Goal: Task Accomplishment & Management: Manage account settings

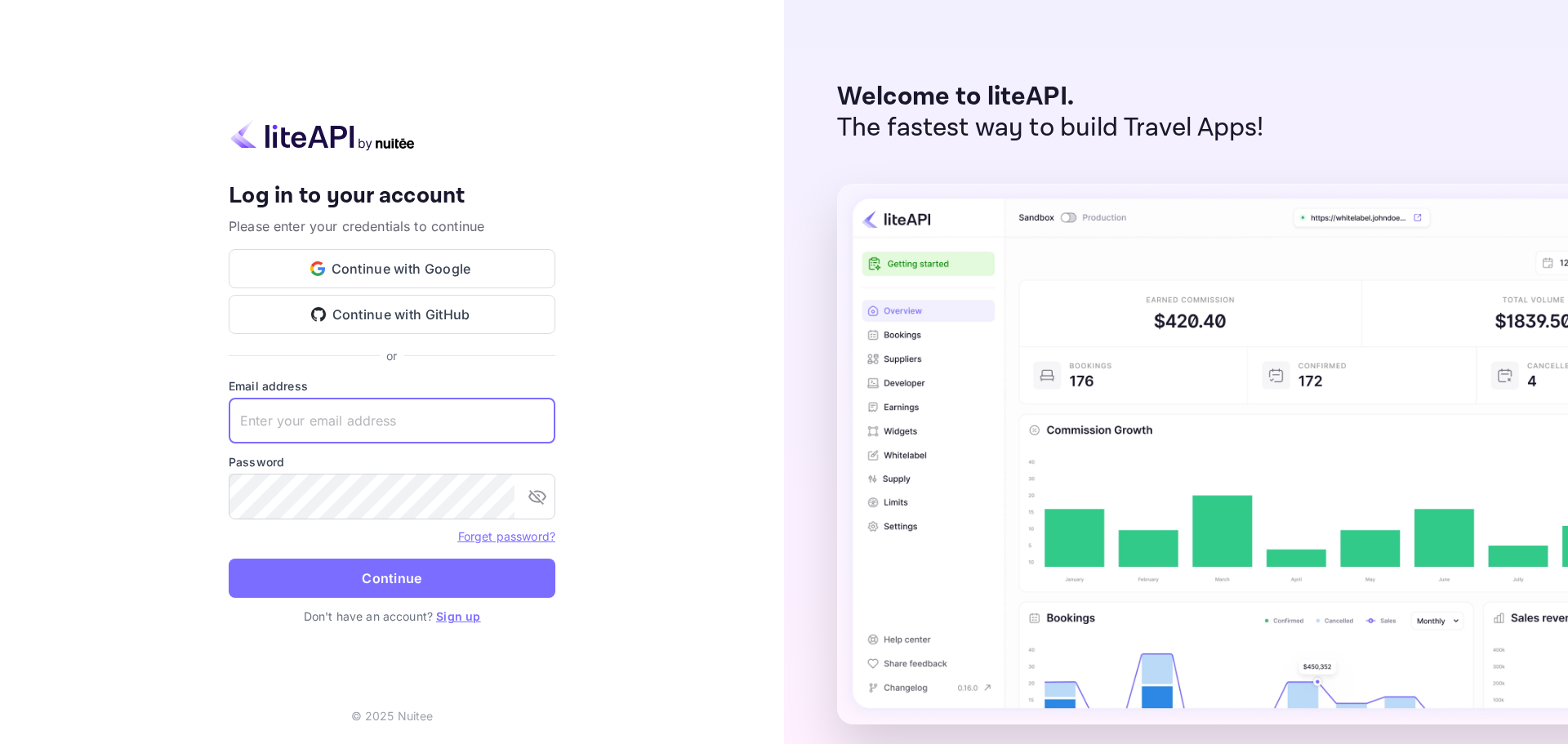
click at [430, 426] on input "text" at bounding box center [392, 420] width 326 height 45
paste input "[EMAIL_ADDRESS][DOMAIN_NAME]"
type input "[EMAIL_ADDRESS][DOMAIN_NAME]"
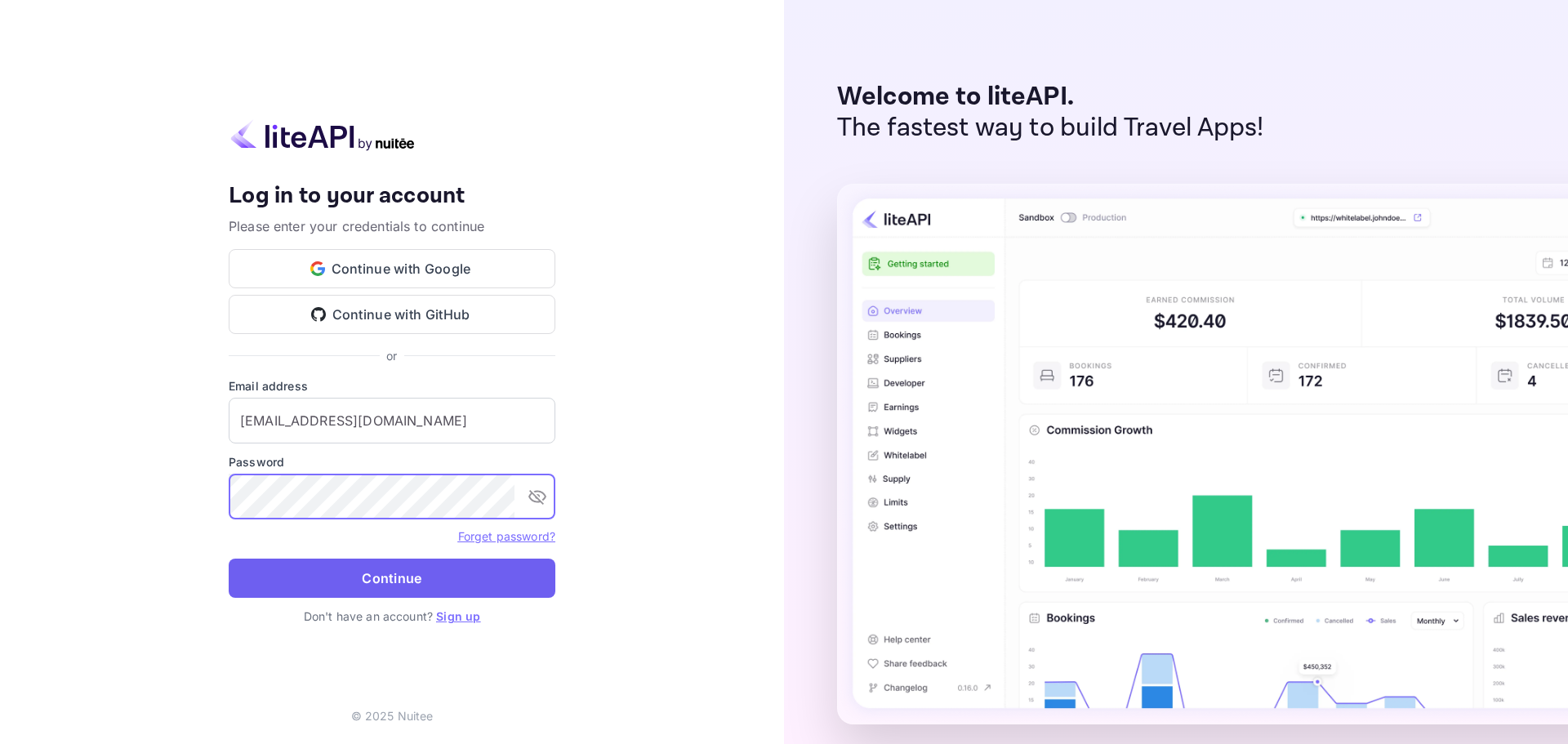
click at [429, 579] on button "Continue" at bounding box center [392, 578] width 326 height 39
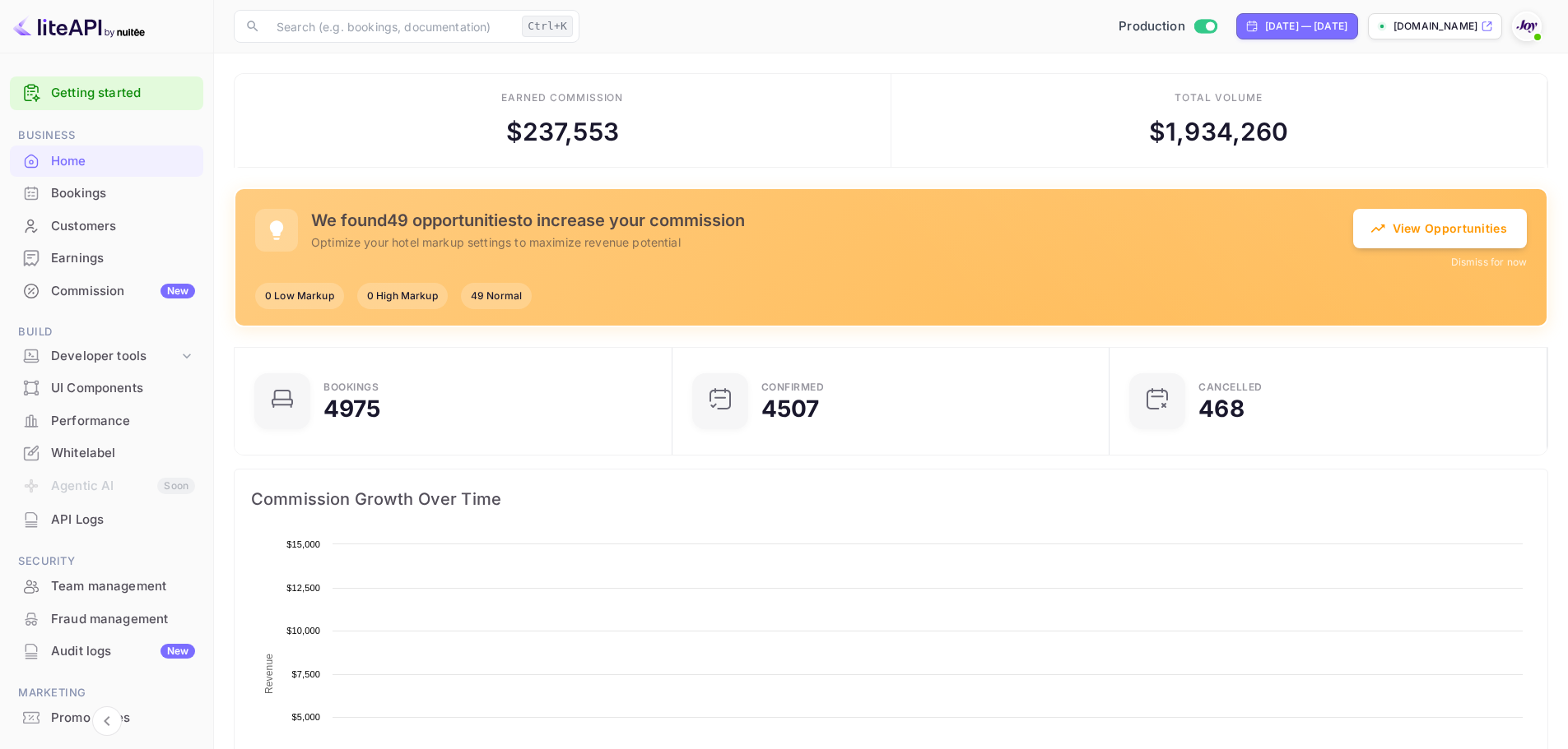
scroll to position [255, 415]
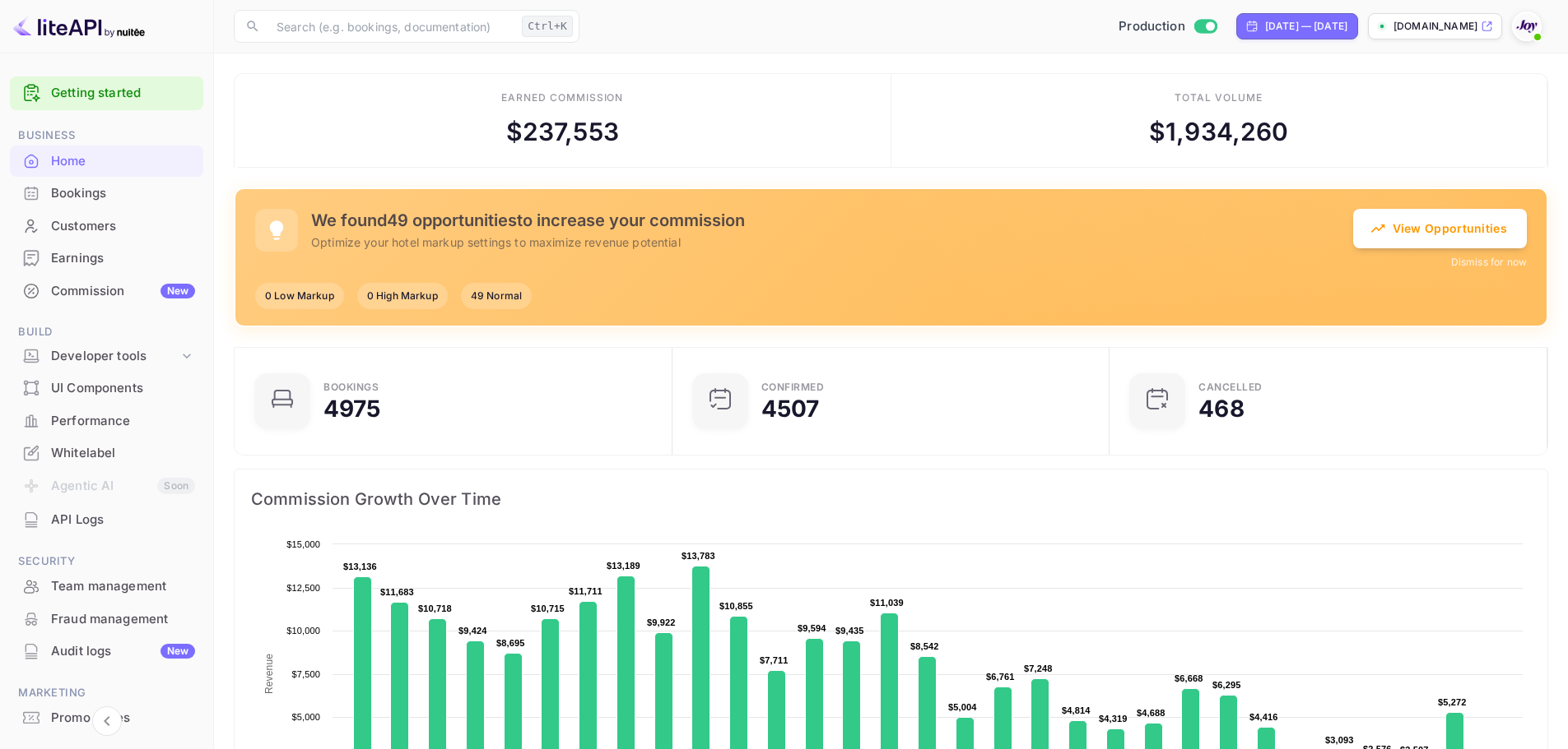
click at [117, 449] on div "Whitelabel" at bounding box center [123, 454] width 144 height 19
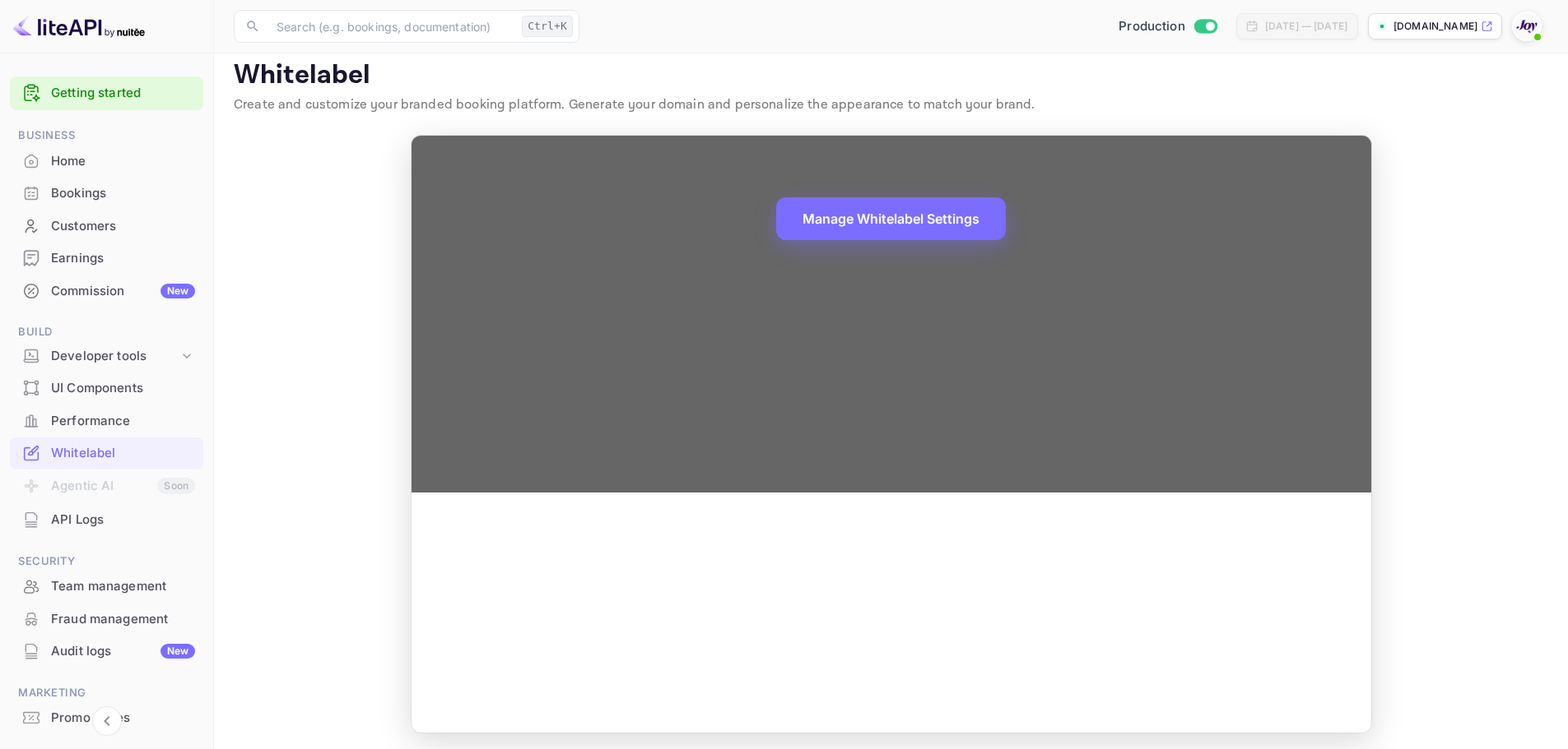
scroll to position [18, 0]
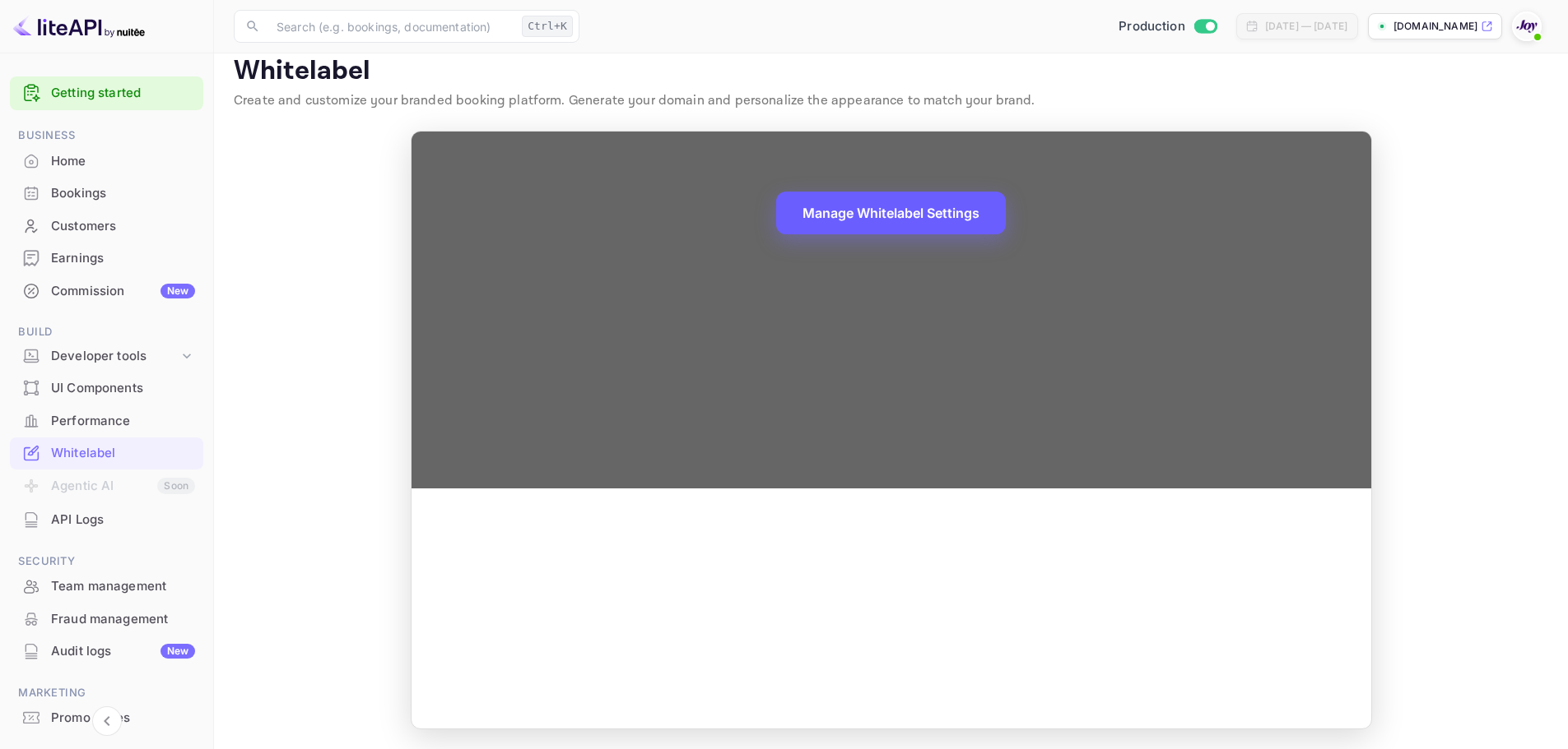
click at [943, 222] on button "Manage Whitelabel Settings" at bounding box center [891, 213] width 230 height 43
